Goal: Task Accomplishment & Management: Use online tool/utility

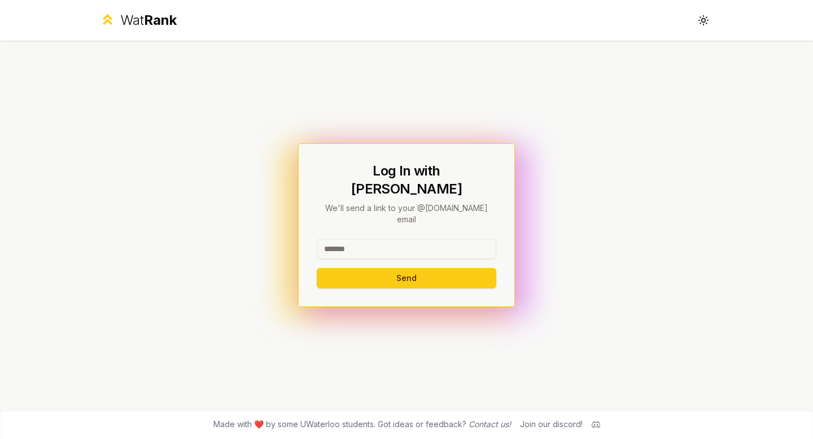
click at [333, 239] on input at bounding box center [407, 249] width 180 height 20
click at [408, 268] on button "Send" at bounding box center [407, 278] width 180 height 20
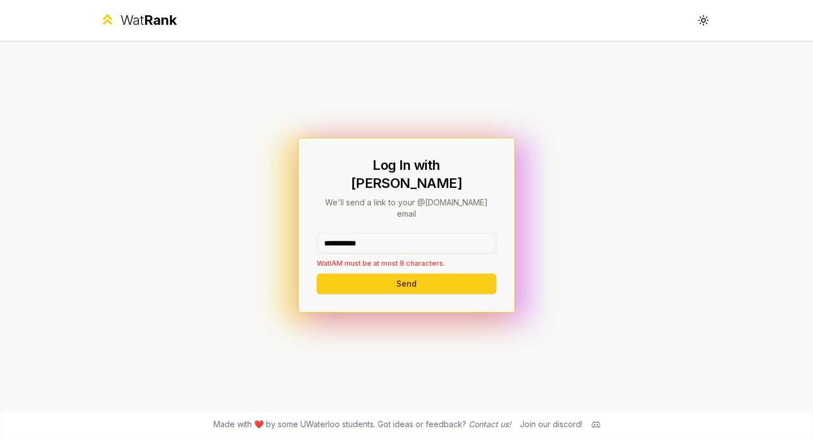
drag, startPoint x: 400, startPoint y: 228, endPoint x: 269, endPoint y: 222, distance: 131.1
click at [274, 223] on div "**********" at bounding box center [406, 225] width 651 height 369
type input "****"
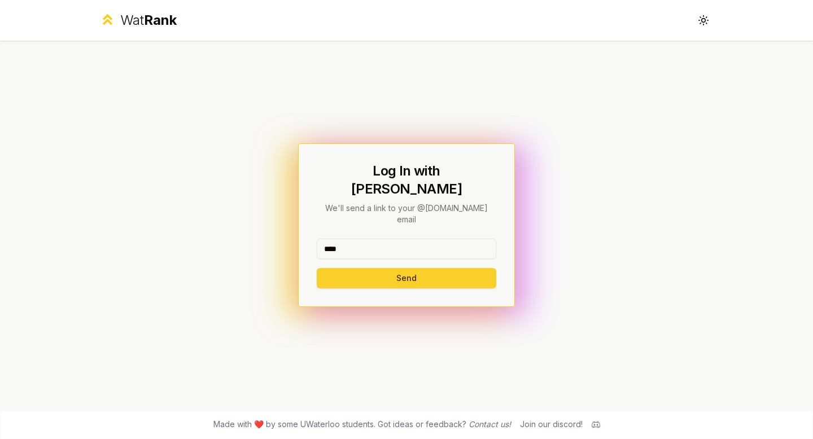
click at [355, 268] on button "Send" at bounding box center [407, 278] width 180 height 20
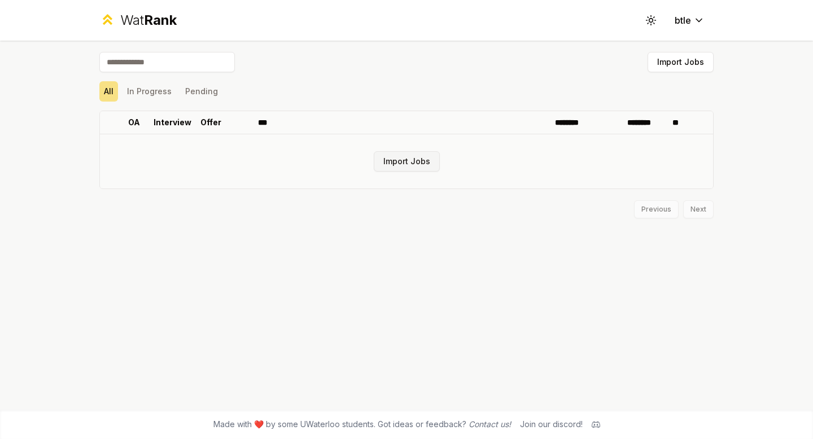
click at [405, 161] on button "Import Jobs" at bounding box center [407, 161] width 66 height 20
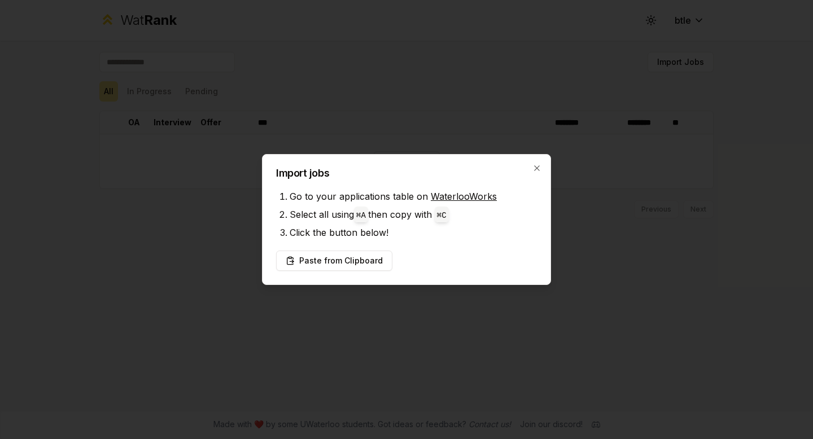
click at [496, 102] on div at bounding box center [406, 219] width 813 height 439
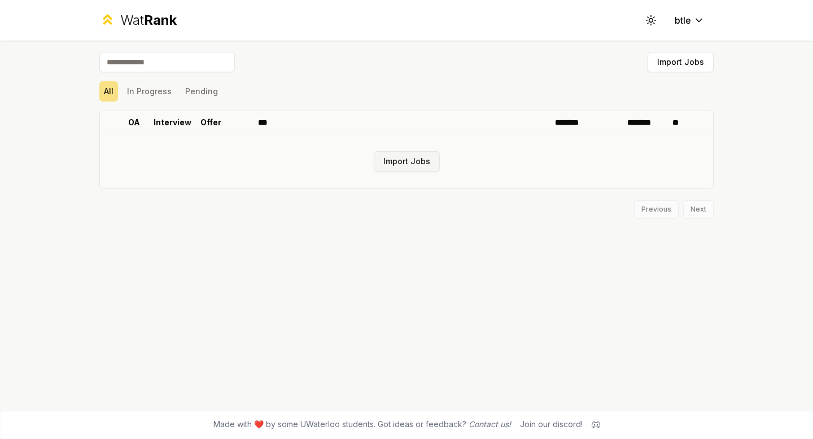
click at [415, 154] on button "Import Jobs" at bounding box center [407, 161] width 66 height 20
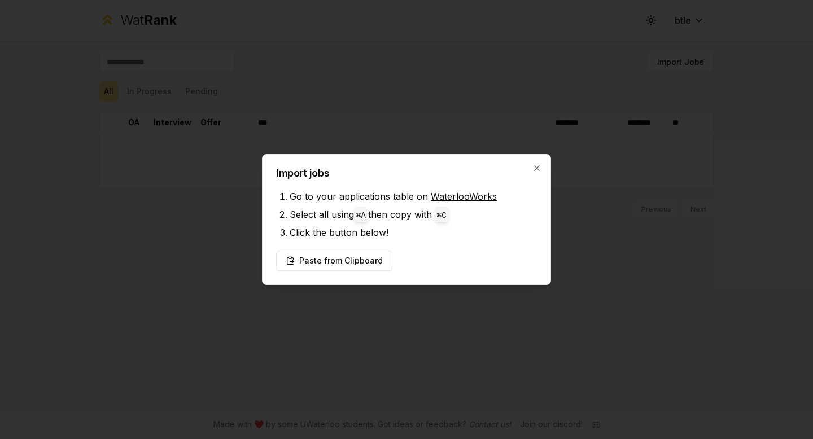
click at [540, 158] on div "Import jobs Go to your applications table on WaterlooWorks Select all using ⌘ A…" at bounding box center [406, 219] width 289 height 131
click at [534, 169] on icon "button" at bounding box center [537, 168] width 9 height 9
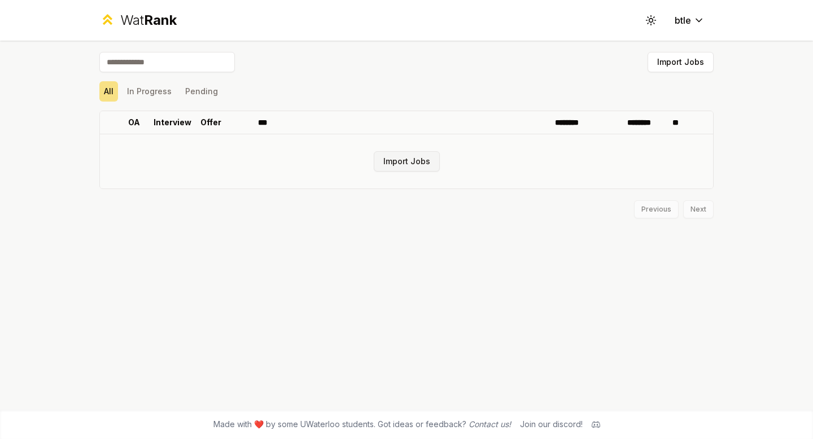
click at [391, 159] on button "Import Jobs" at bounding box center [407, 161] width 66 height 20
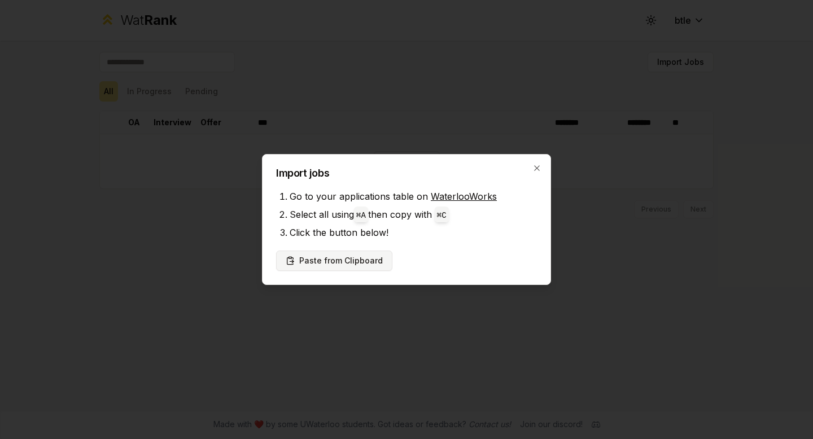
click at [361, 255] on button "Paste from Clipboard" at bounding box center [334, 261] width 116 height 20
click at [302, 121] on div at bounding box center [406, 219] width 813 height 439
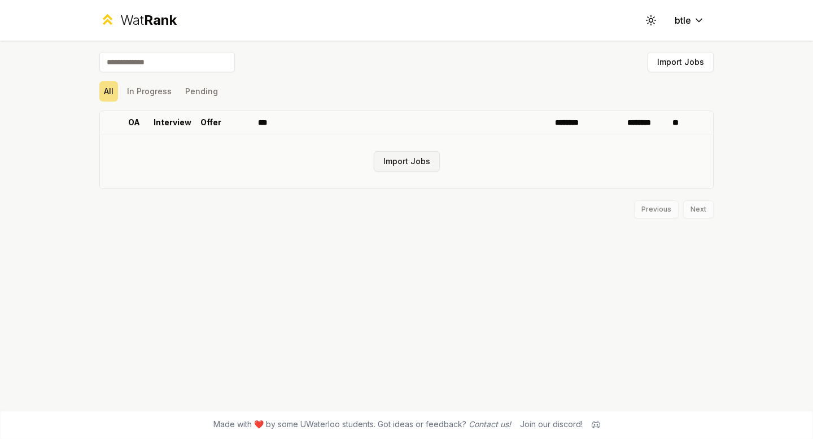
click at [400, 166] on button "Import Jobs" at bounding box center [407, 161] width 66 height 20
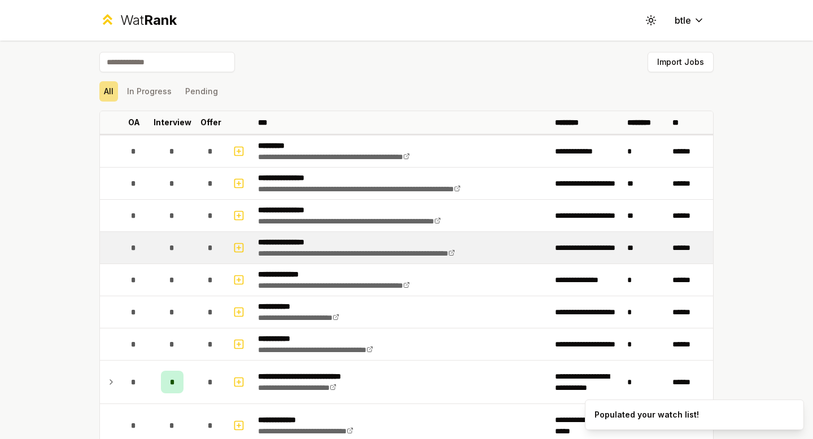
click at [317, 260] on td "**********" at bounding box center [402, 248] width 297 height 32
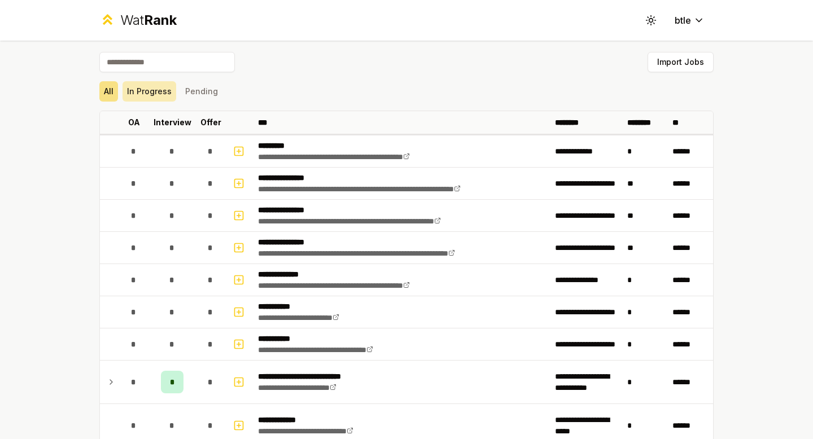
click at [142, 93] on button "In Progress" at bounding box center [150, 91] width 54 height 20
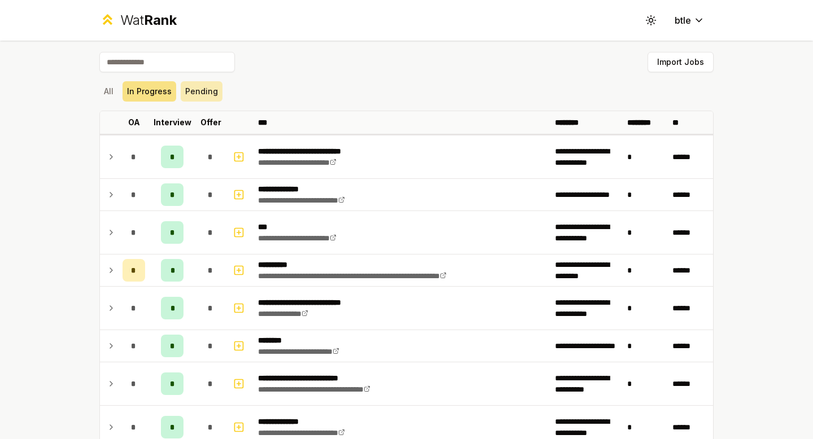
click at [206, 89] on button "Pending" at bounding box center [202, 91] width 42 height 20
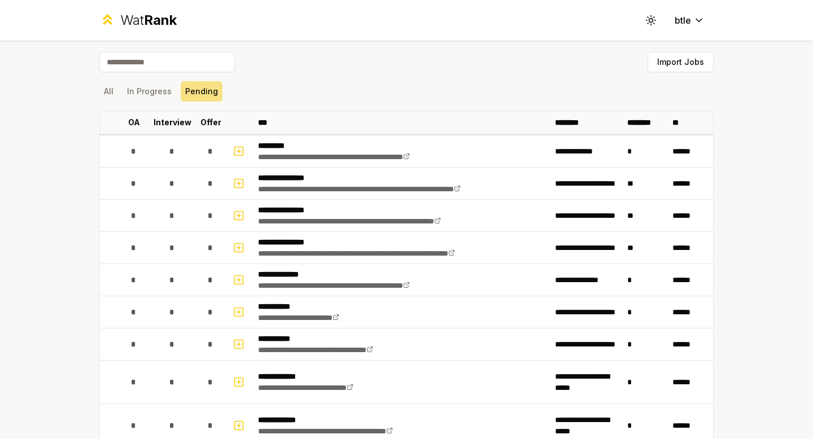
click at [119, 98] on div "All In Progress Pending" at bounding box center [406, 91] width 614 height 20
click at [112, 93] on button "All" at bounding box center [108, 91] width 19 height 20
